Goal: Task Accomplishment & Management: Manage account settings

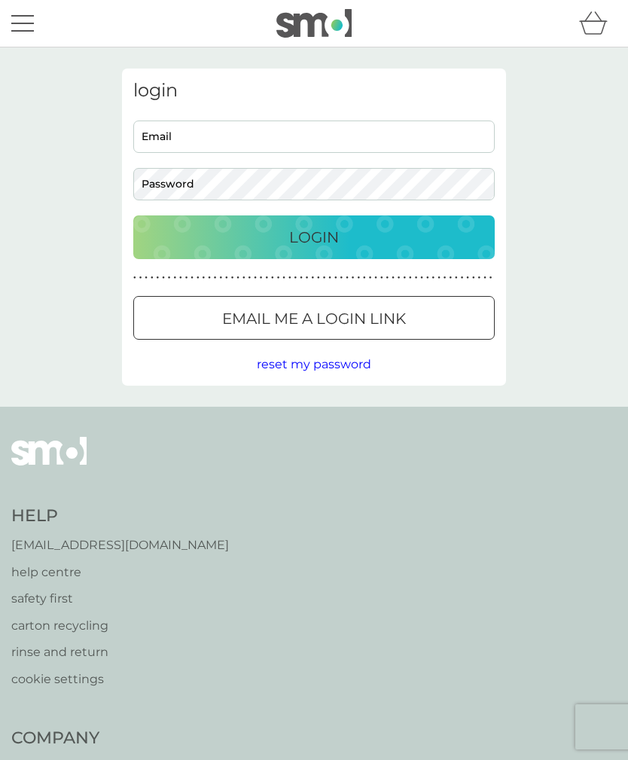
click at [268, 131] on input "Email" at bounding box center [314, 137] width 362 height 32
type input "[EMAIL_ADDRESS][DOMAIN_NAME]"
click at [314, 237] on button "Login" at bounding box center [314, 237] width 362 height 44
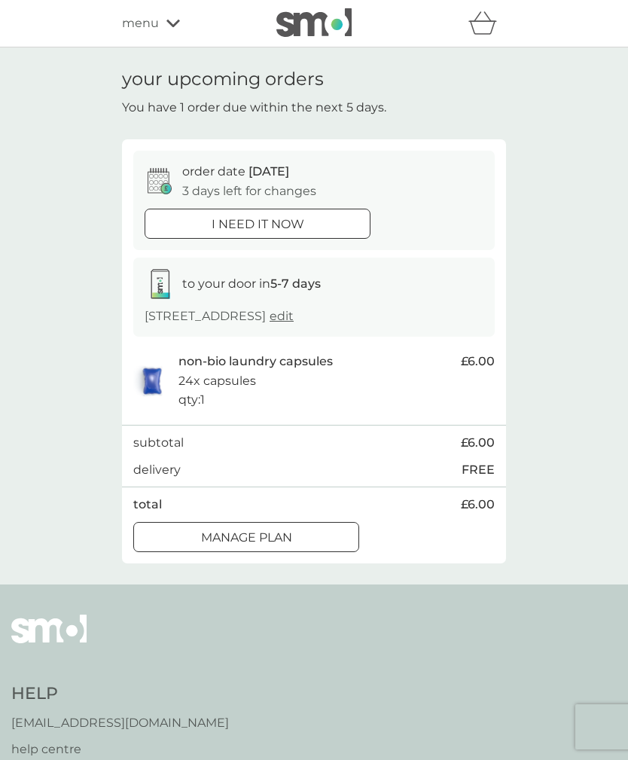
click at [281, 548] on p "Manage plan" at bounding box center [246, 538] width 91 height 20
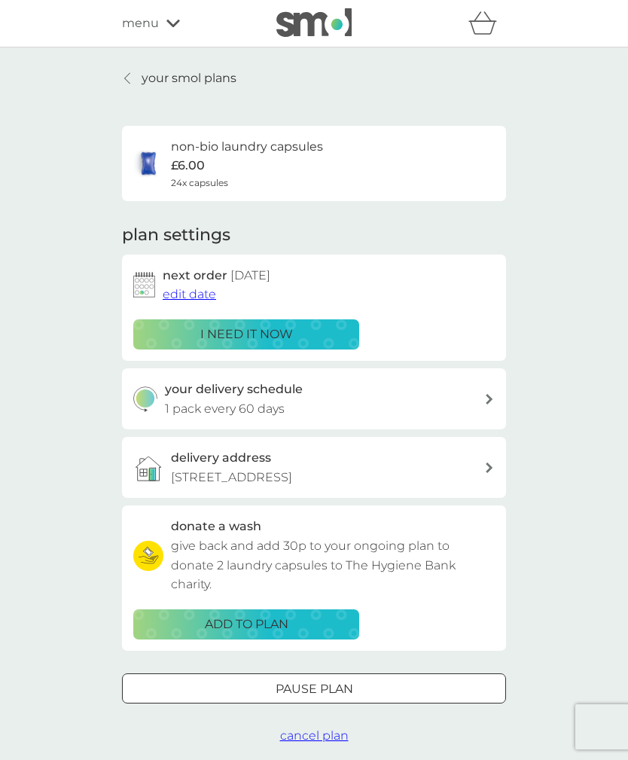
click at [484, 394] on div at bounding box center [490, 399] width 12 height 11
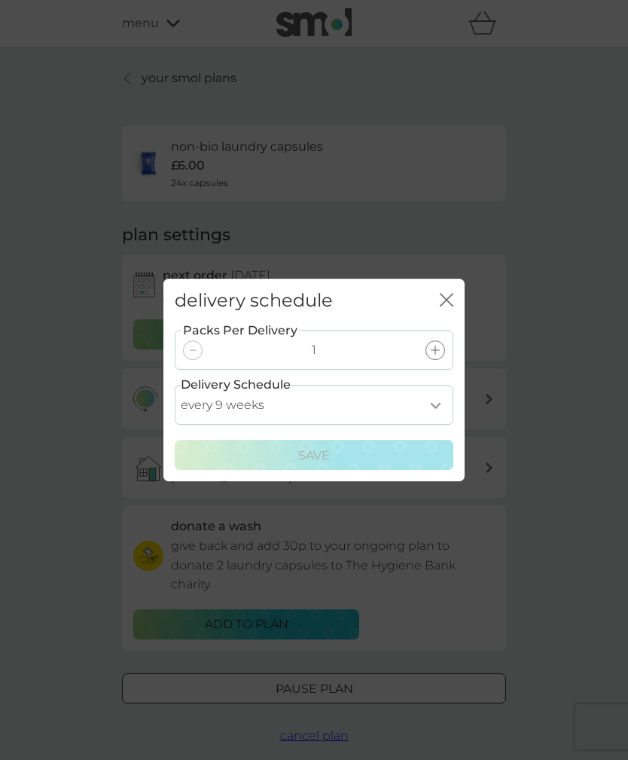
click at [439, 407] on select "every 1 week every 2 weeks every 3 weeks every 4 weeks every 5 weeks every 6 we…" at bounding box center [314, 405] width 279 height 40
select select "84"
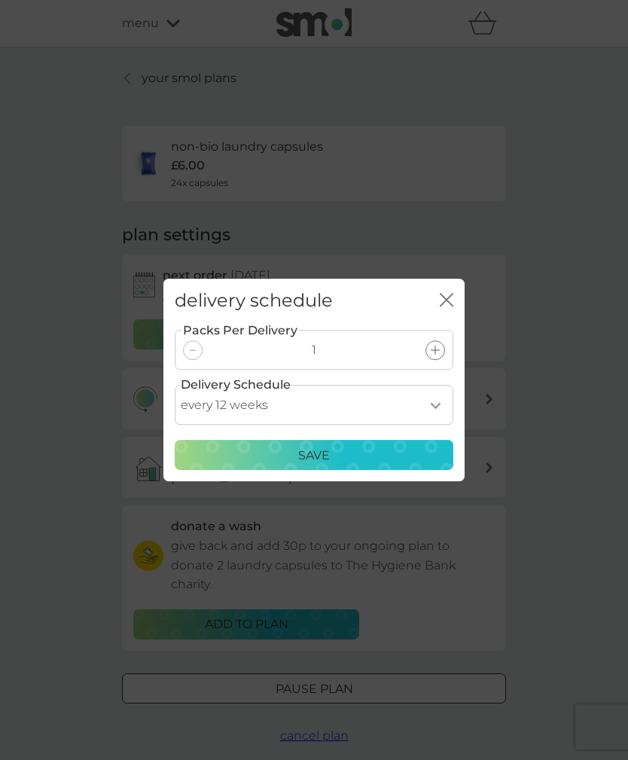
click at [373, 452] on div "Save" at bounding box center [314, 456] width 259 height 20
